Goal: Information Seeking & Learning: Learn about a topic

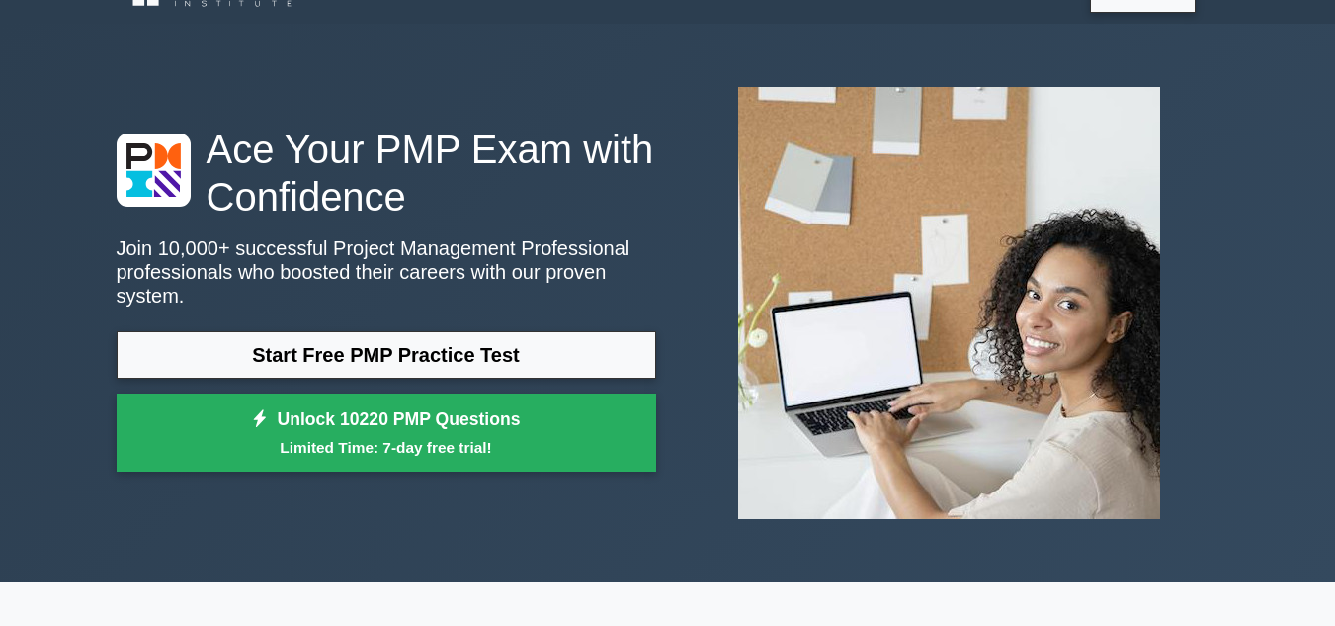
click at [493, 331] on link "Start Free PMP Practice Test" at bounding box center [387, 354] width 540 height 47
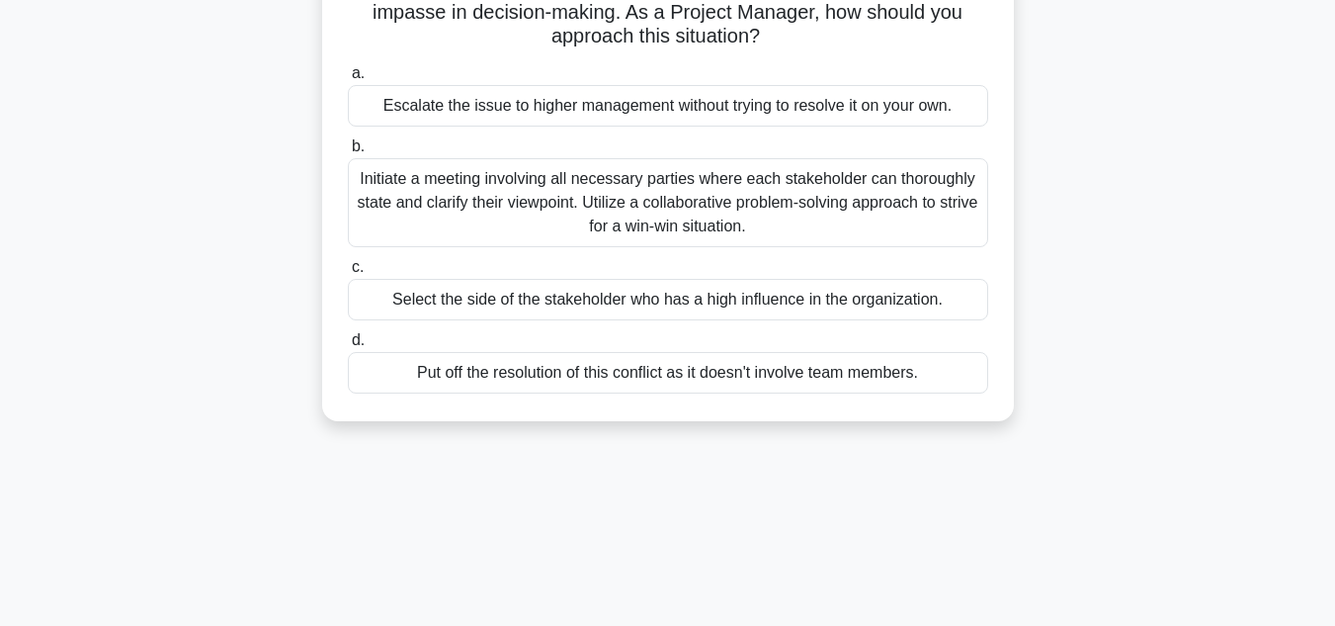
scroll to position [126, 0]
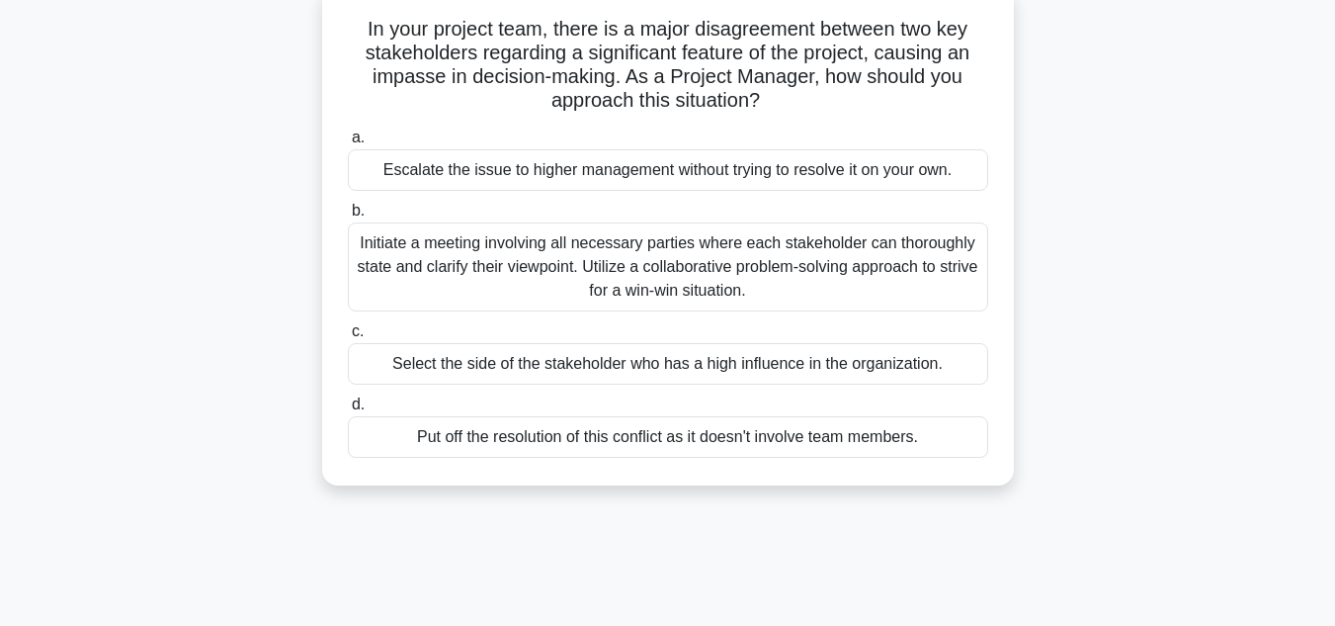
click at [529, 300] on div "Initiate a meeting involving all necessary parties where each stakeholder can t…" at bounding box center [668, 266] width 641 height 89
click at [348, 217] on input "b. Initiate a meeting involving all necessary parties where each stakeholder ca…" at bounding box center [348, 211] width 0 height 13
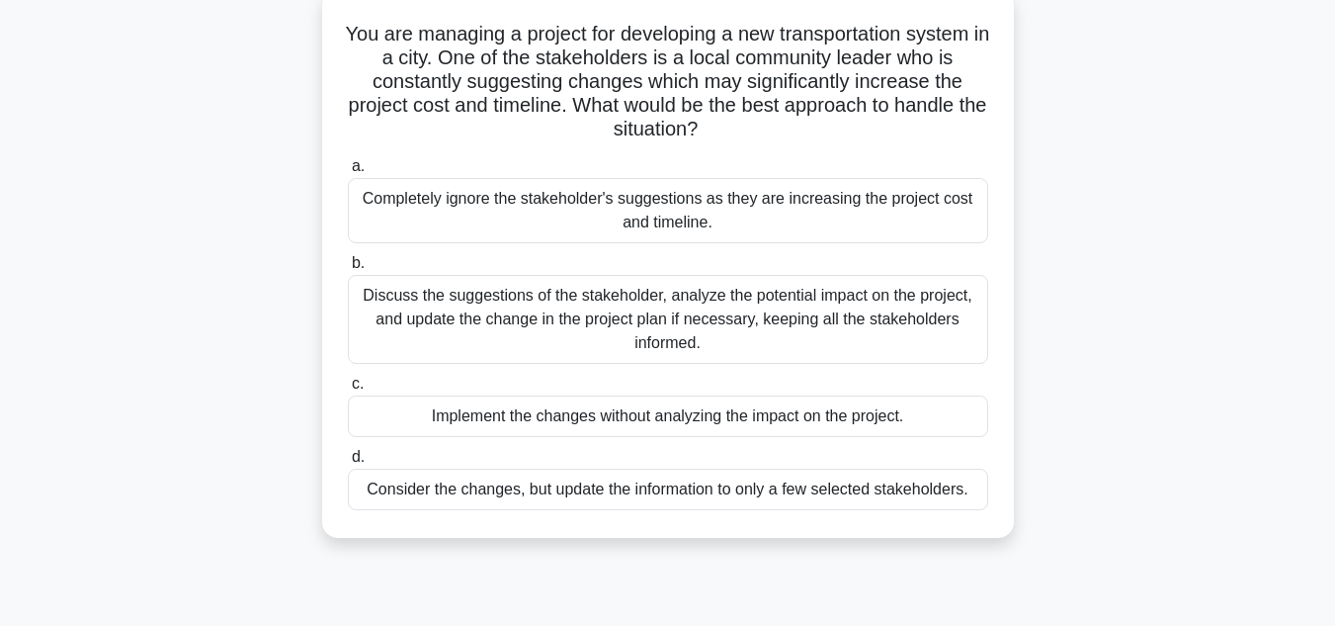
click at [529, 300] on div "Discuss the suggestions of the stakeholder, analyze the potential impact on the…" at bounding box center [668, 319] width 641 height 89
click at [348, 270] on input "b. Discuss the suggestions of the stakeholder, analyze the potential impact on …" at bounding box center [348, 263] width 0 height 13
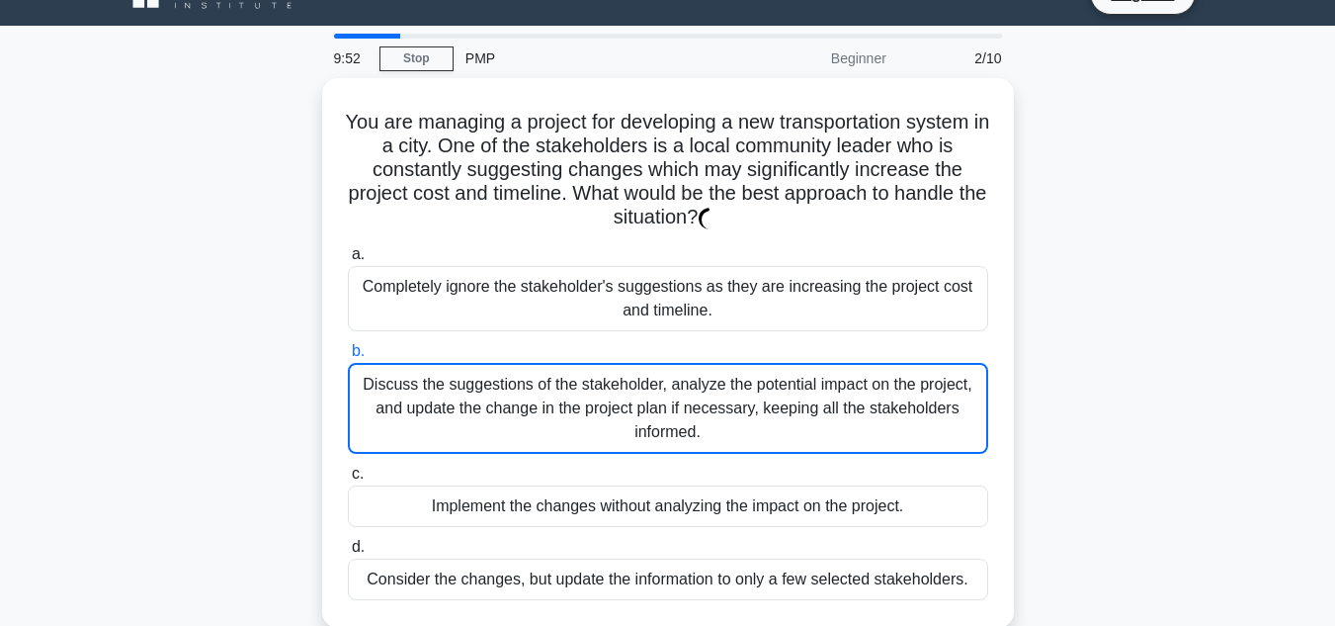
scroll to position [0, 0]
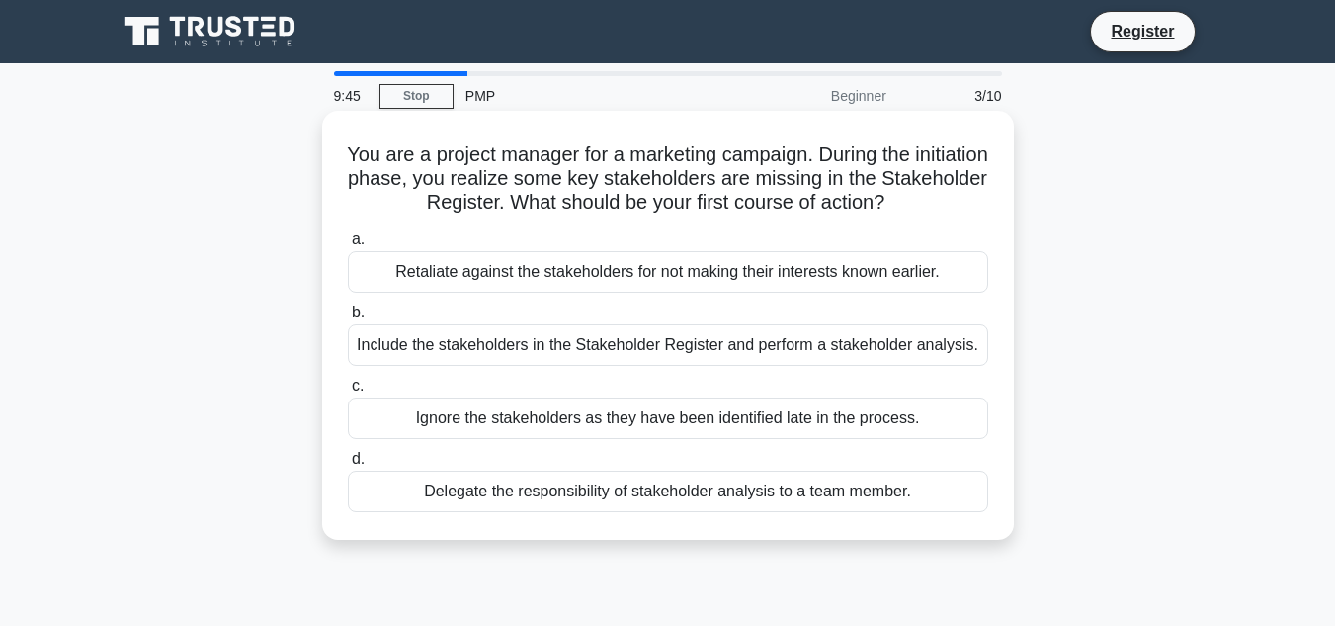
click at [542, 376] on label "c. Ignore the stakeholders as they have been identified late in the process." at bounding box center [668, 406] width 641 height 65
click at [348, 380] on input "c. Ignore the stakeholders as they have been identified late in the process." at bounding box center [348, 386] width 0 height 13
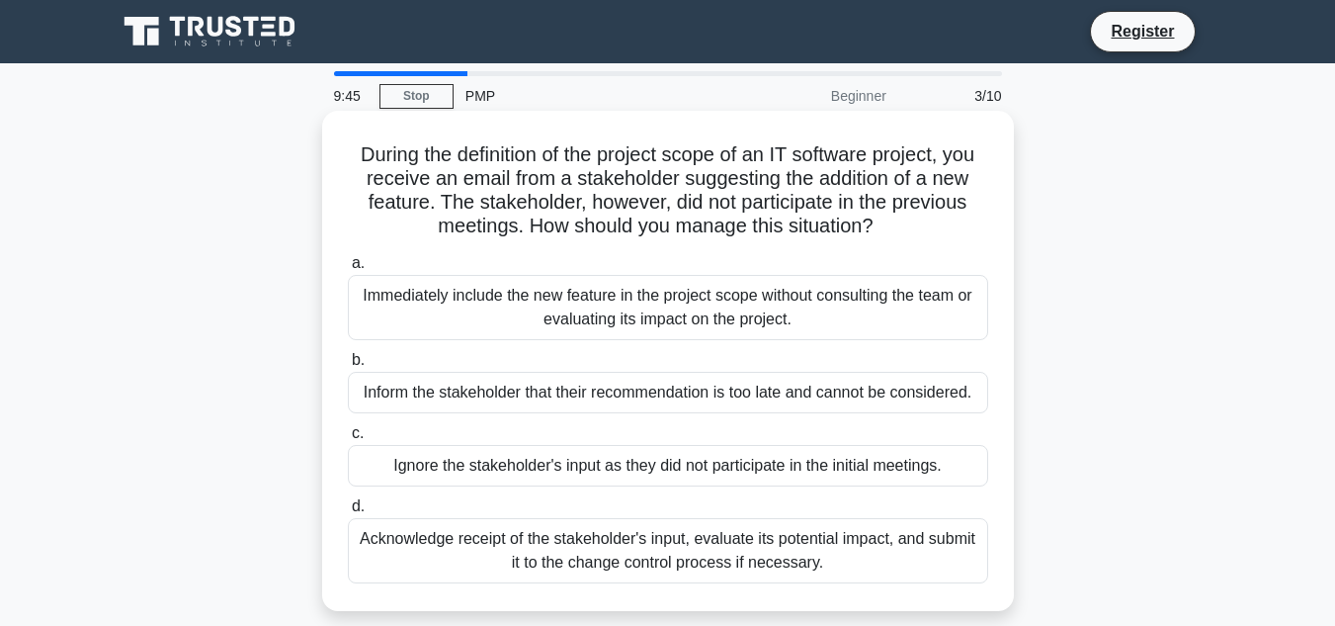
click at [541, 400] on div "Inform the stakeholder that their recommendation is too late and cannot be cons…" at bounding box center [668, 393] width 641 height 42
click at [348, 367] on input "b. Inform the stakeholder that their recommendation is too late and cannot be c…" at bounding box center [348, 360] width 0 height 13
